Goal: Task Accomplishment & Management: Use online tool/utility

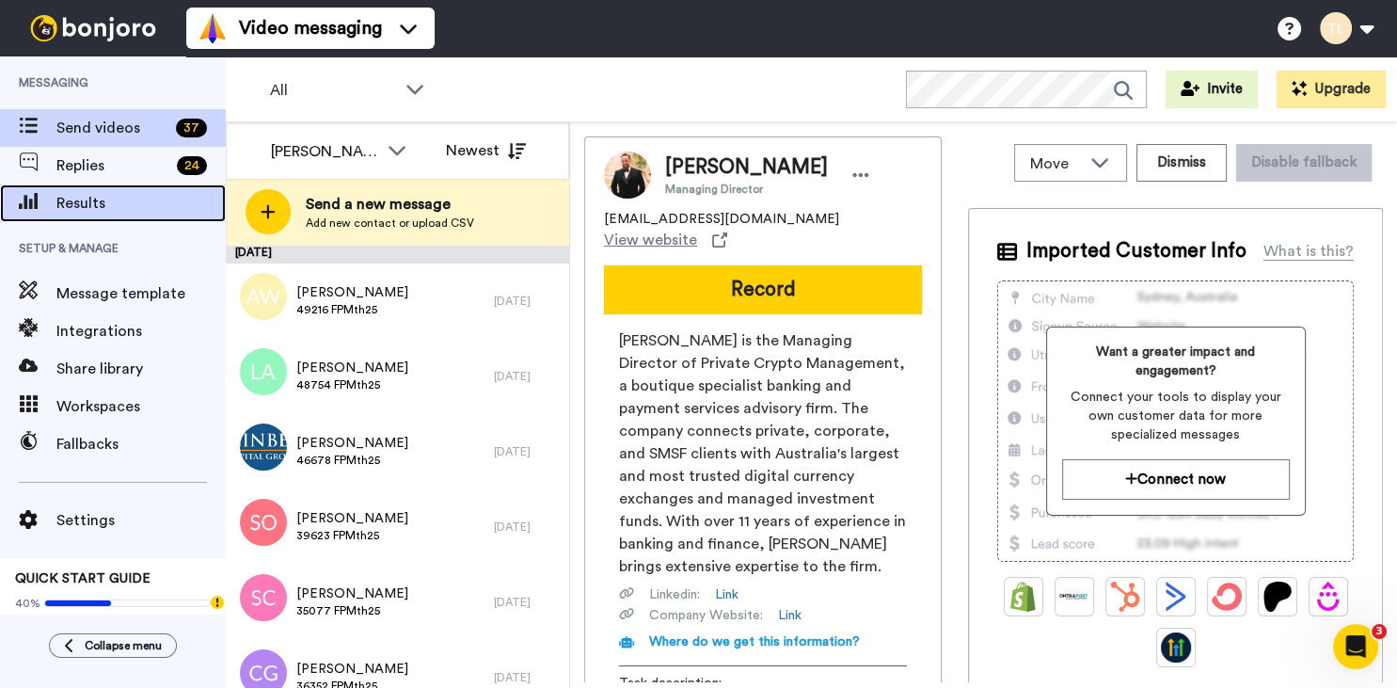
click at [81, 195] on span "Results" at bounding box center [140, 203] width 169 height 23
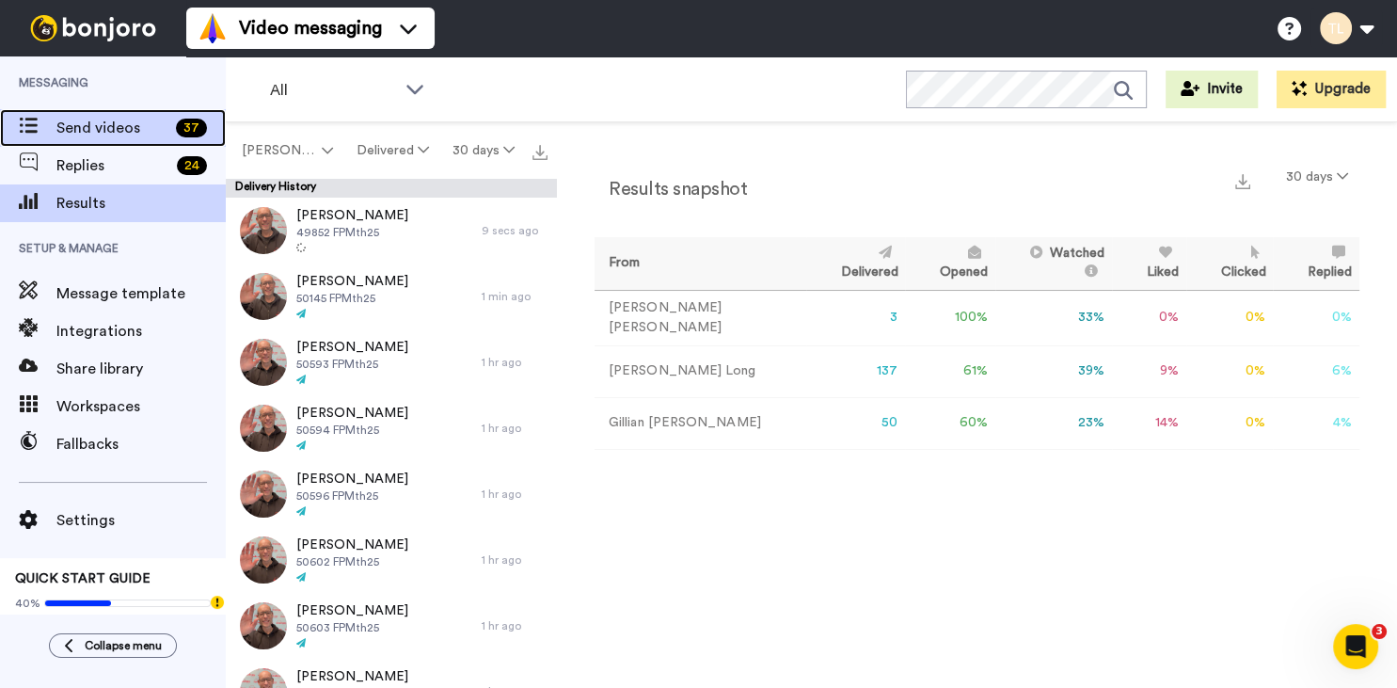
click at [95, 126] on span "Send videos" at bounding box center [112, 128] width 112 height 23
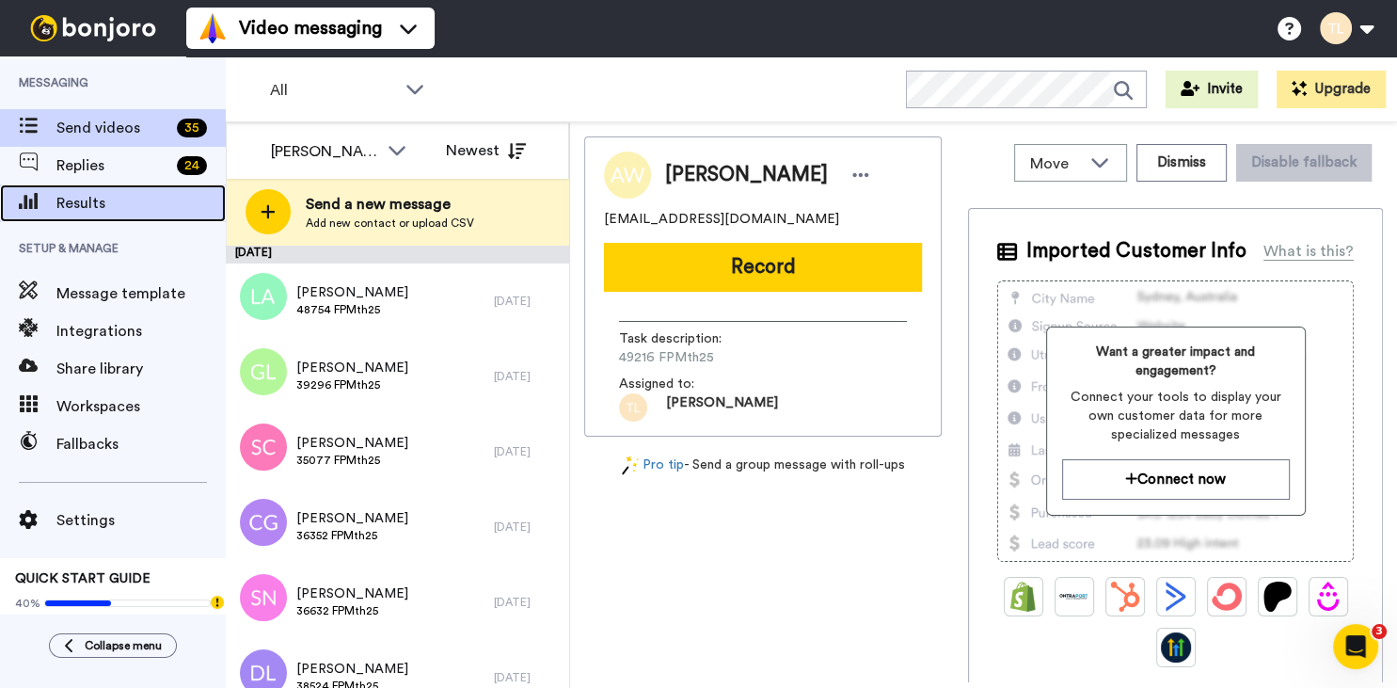
click at [59, 206] on span "Results" at bounding box center [140, 203] width 169 height 23
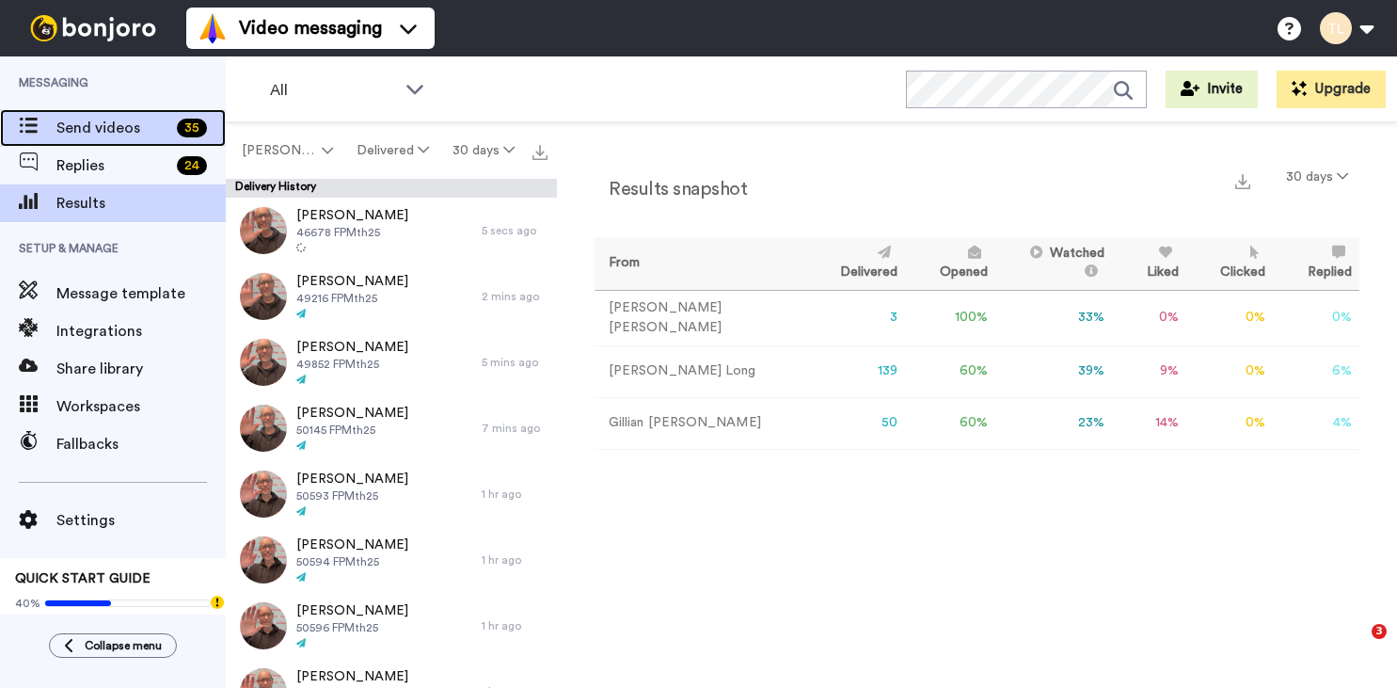
click at [80, 135] on span "Send videos" at bounding box center [112, 128] width 113 height 23
